Goal: Task Accomplishment & Management: Use online tool/utility

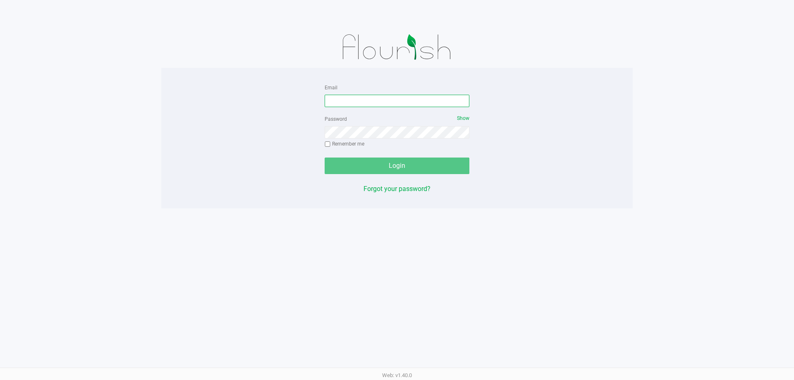
click at [372, 102] on input "Email" at bounding box center [397, 101] width 145 height 12
type input "[EMAIL_ADDRESS][DOMAIN_NAME]"
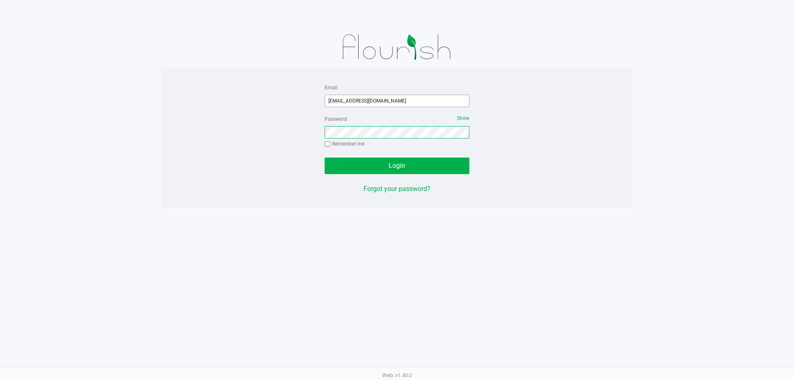
click at [325, 158] on button "Login" at bounding box center [397, 166] width 145 height 17
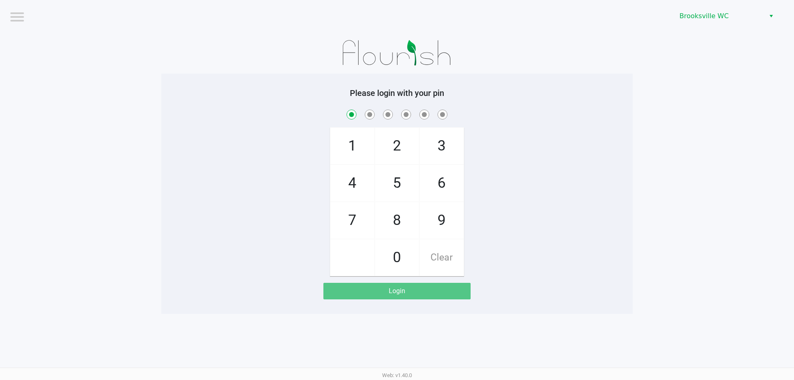
checkbox input "true"
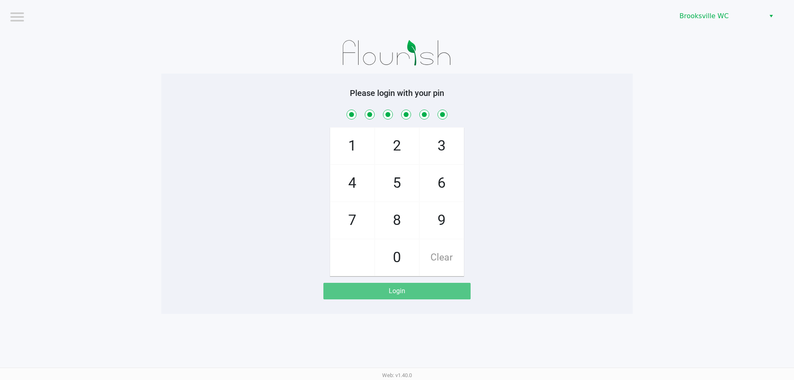
checkbox input "true"
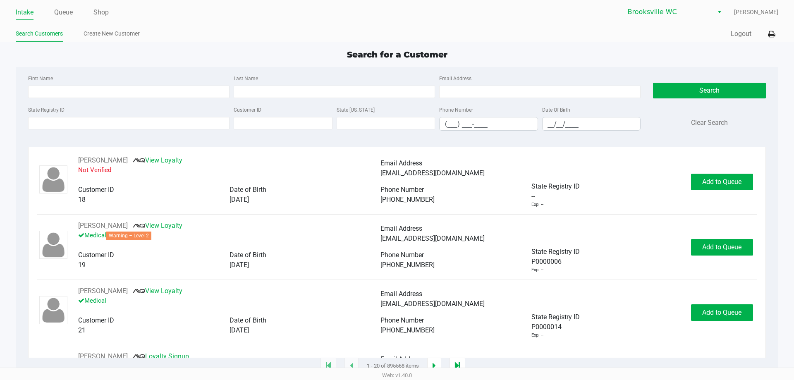
click at [779, 30] on div "Intake Queue Shop [GEOGRAPHIC_DATA] WC [PERSON_NAME] Search Customers Create Ne…" at bounding box center [397, 21] width 794 height 42
click at [774, 31] on icon at bounding box center [771, 34] width 7 height 6
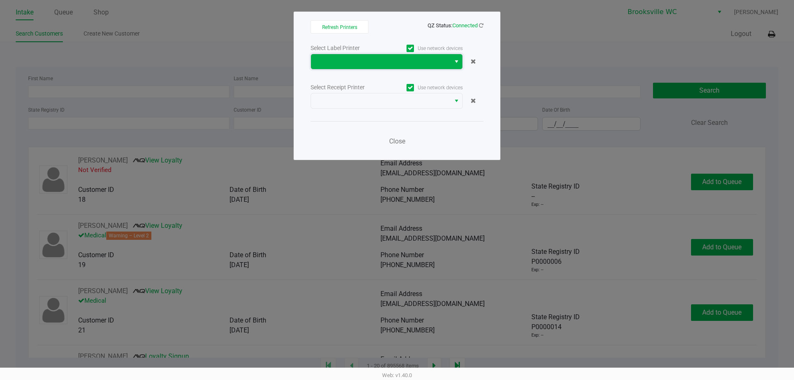
click at [356, 64] on span at bounding box center [380, 62] width 129 height 10
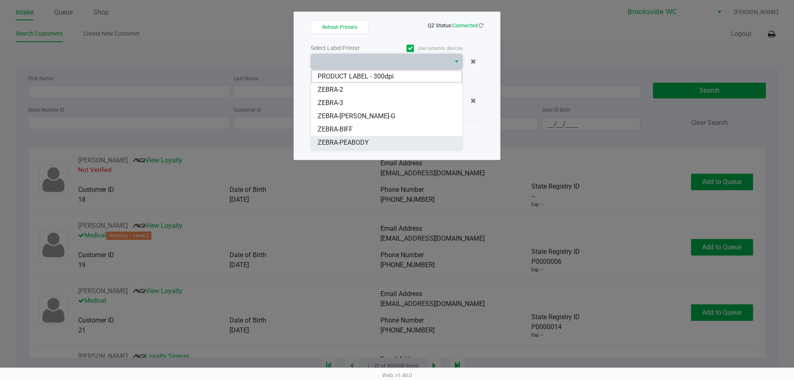
click at [370, 146] on li "ZEBRA-PEABODY" at bounding box center [386, 142] width 151 height 13
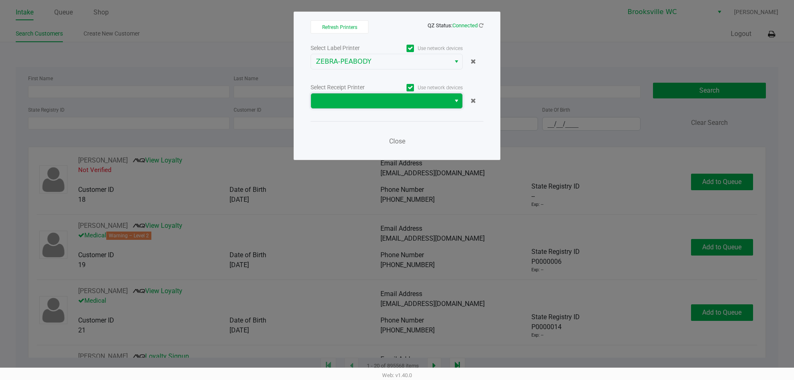
click at [380, 94] on span at bounding box center [380, 100] width 139 height 15
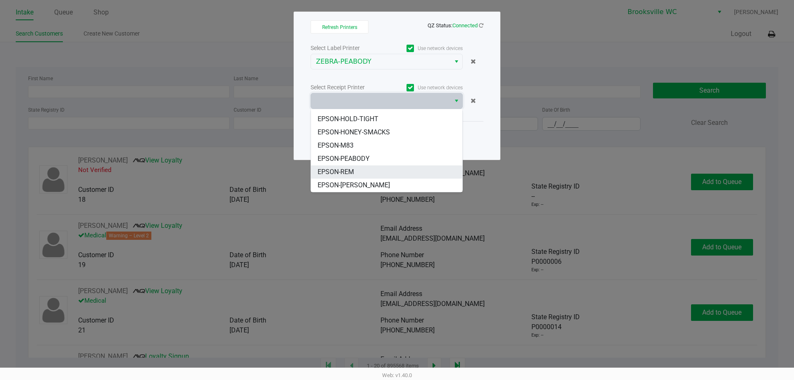
scroll to position [21, 0]
click at [375, 171] on li "EPSON-PEABODY" at bounding box center [386, 173] width 151 height 13
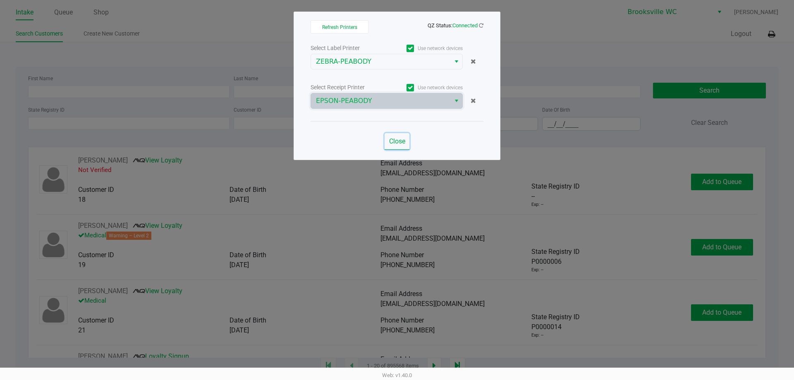
click at [395, 139] on span "Close" at bounding box center [397, 141] width 16 height 8
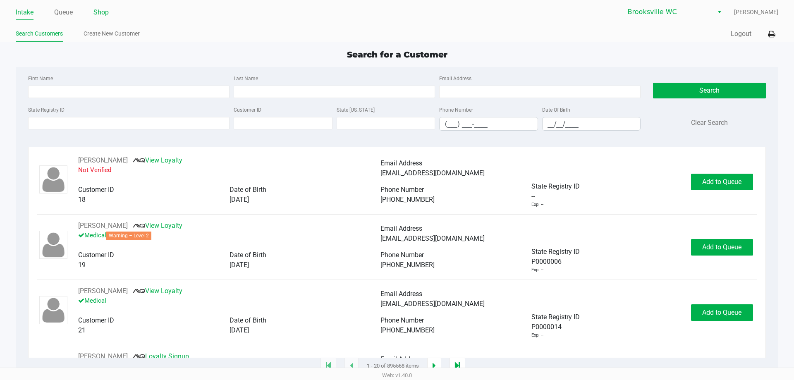
click at [100, 14] on link "Shop" at bounding box center [100, 13] width 15 height 12
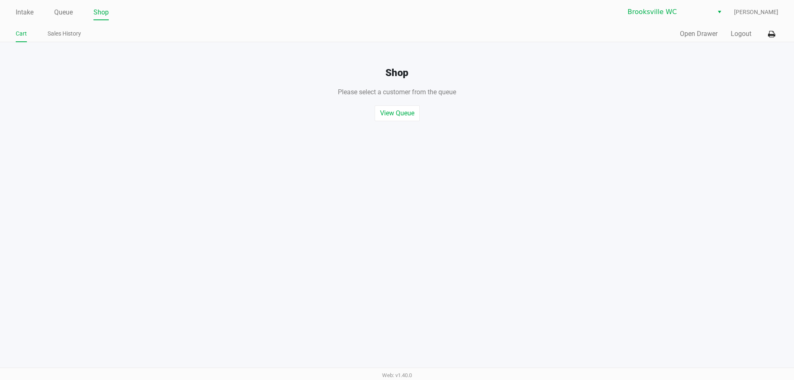
click at [693, 25] on div "Intake Queue Shop [GEOGRAPHIC_DATA] WC [PERSON_NAME] Cart Sales History Quick S…" at bounding box center [397, 21] width 794 height 42
click at [693, 34] on button "Open Drawer" at bounding box center [699, 34] width 38 height 10
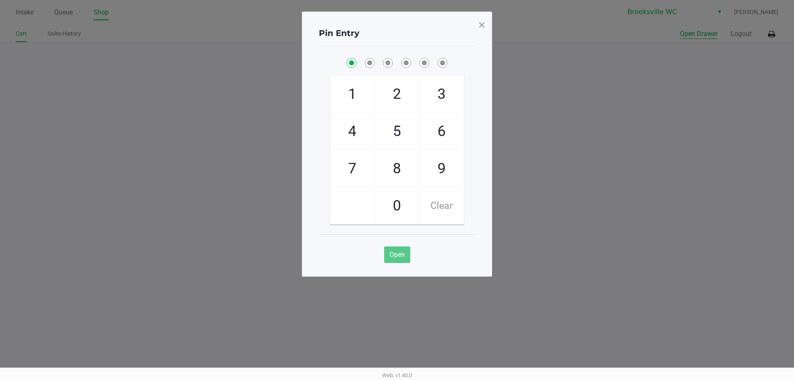
checkbox input "true"
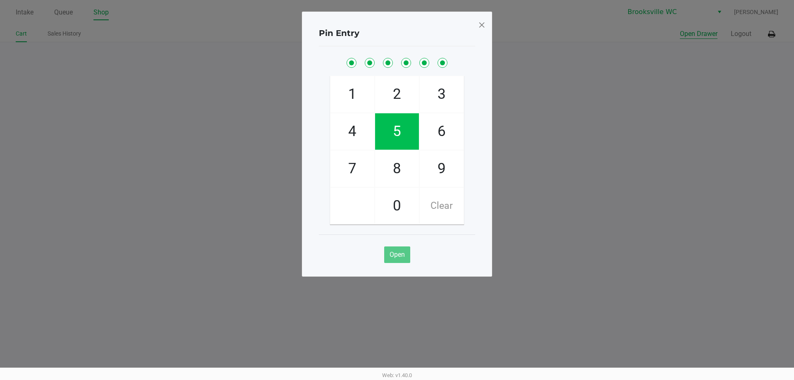
checkbox input "true"
